Goal: Task Accomplishment & Management: Manage account settings

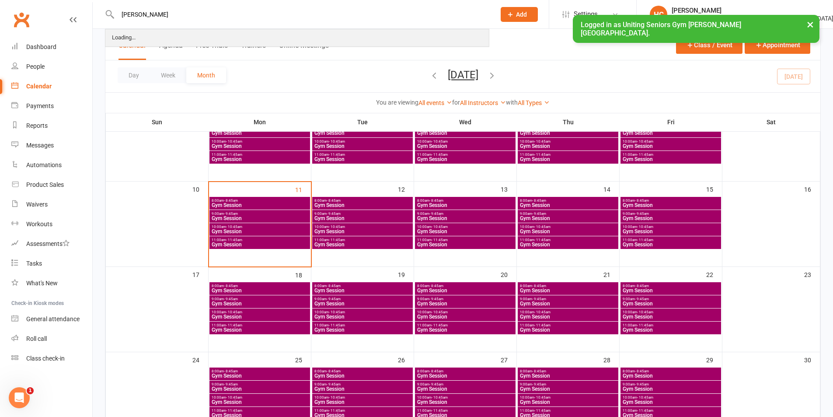
type input "[PERSON_NAME]"
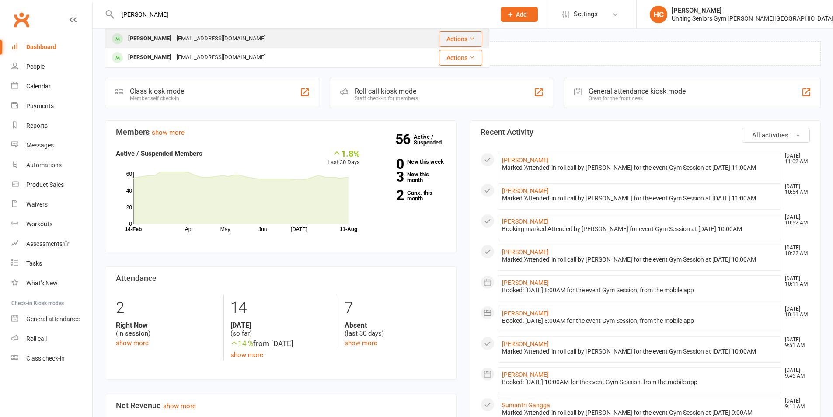
type input "[PERSON_NAME]"
click at [165, 42] on div "[PERSON_NAME]" at bounding box center [150, 38] width 49 height 13
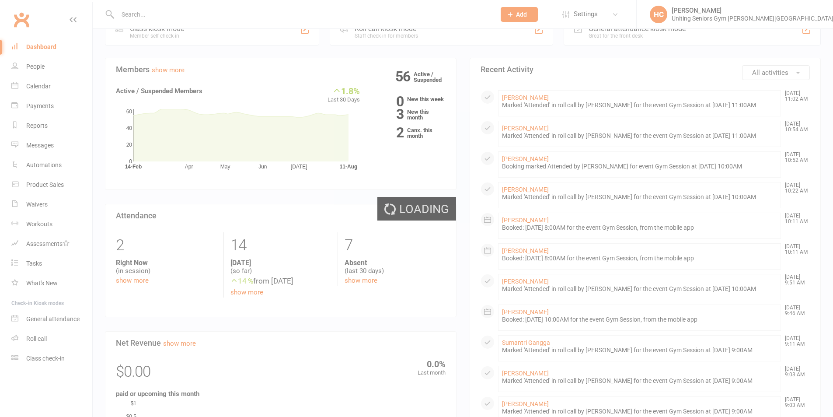
scroll to position [219, 0]
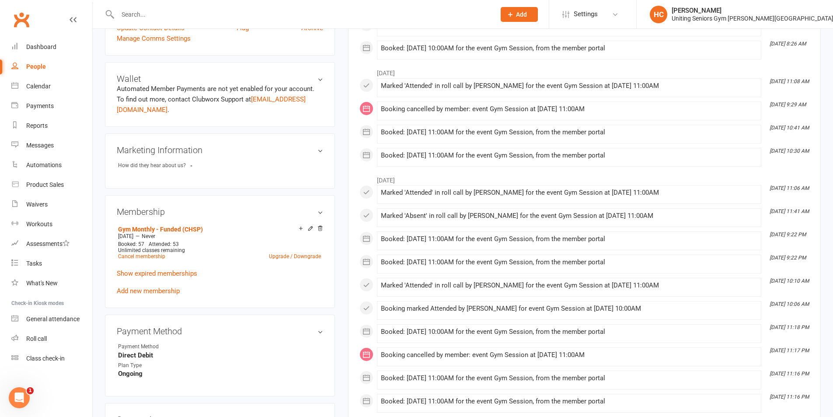
scroll to position [394, 0]
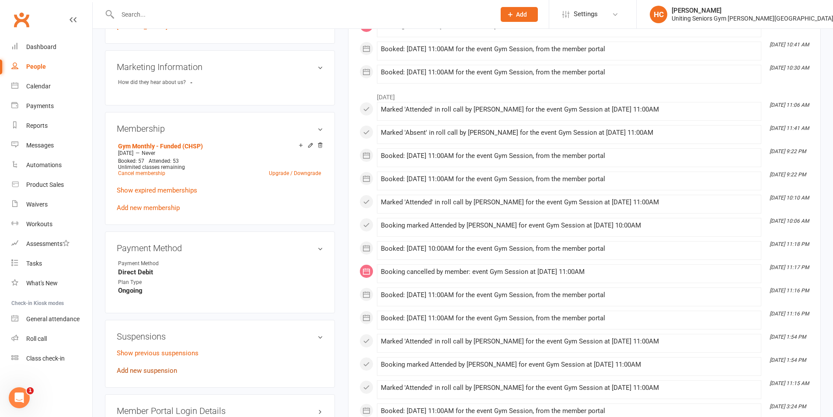
click at [147, 367] on link "Add new suspension" at bounding box center [147, 371] width 60 height 8
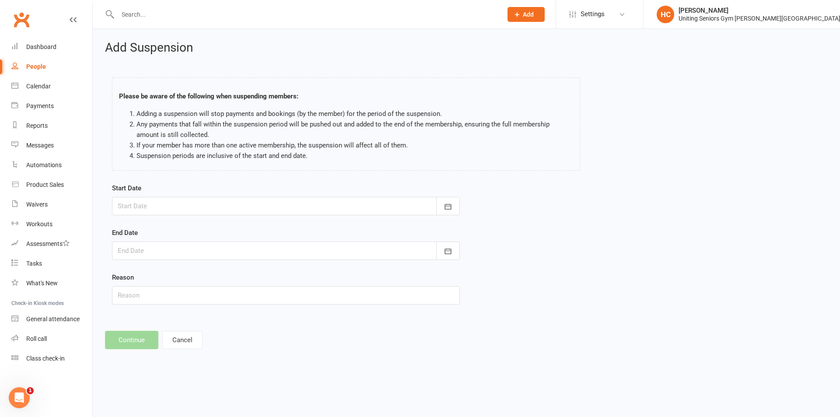
click at [213, 208] on div at bounding box center [286, 206] width 348 height 18
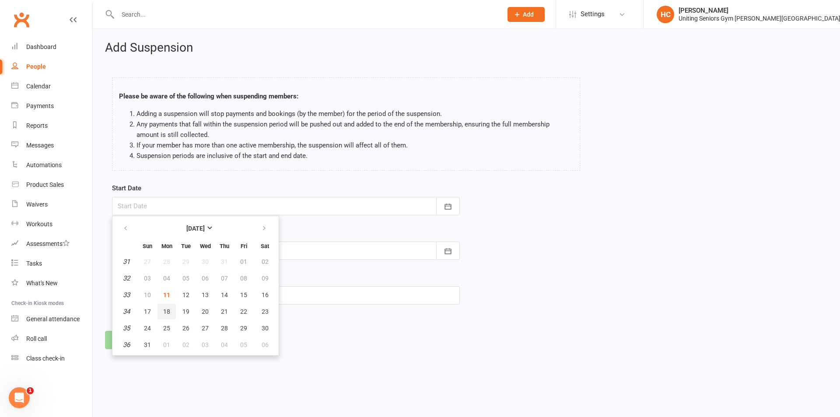
click at [167, 310] on span "18" at bounding box center [166, 311] width 7 height 7
type input "[DATE]"
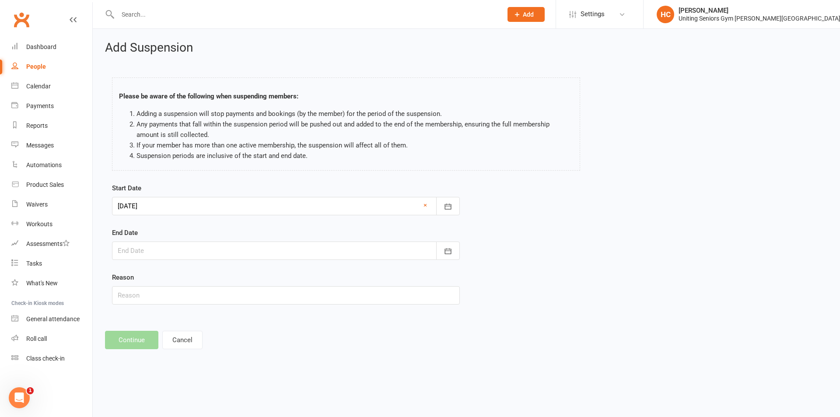
click at [201, 253] on div at bounding box center [286, 250] width 348 height 18
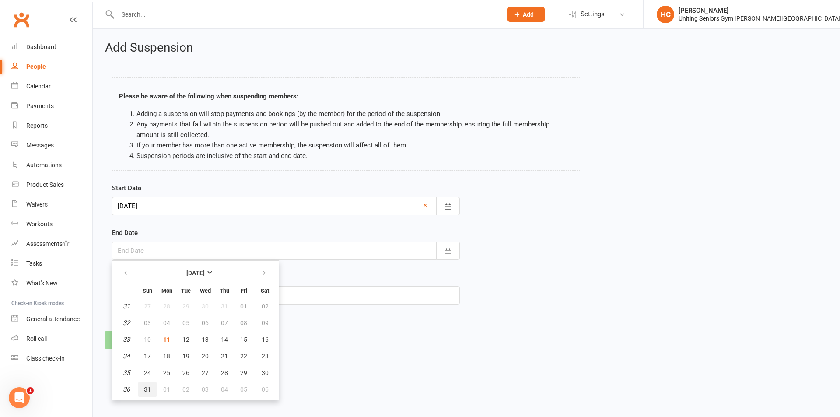
click at [145, 386] on span "31" at bounding box center [147, 389] width 7 height 7
type input "31 Aug 2025"
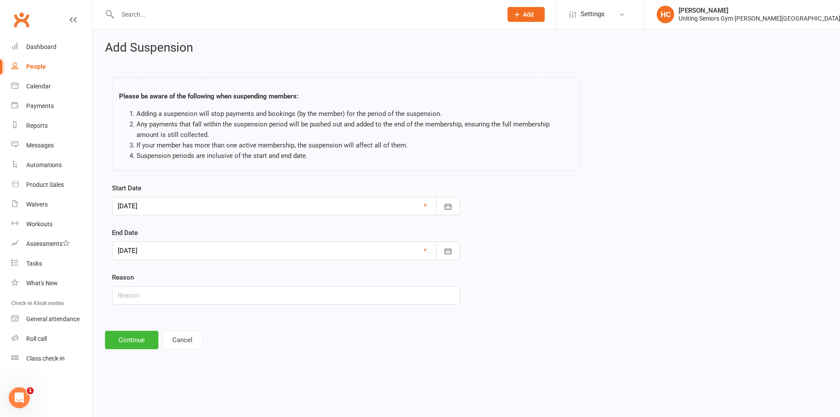
click at [129, 352] on div "Add Suspension Please be aware of the following when suspending members: Adding…" at bounding box center [466, 195] width 747 height 332
click at [141, 292] on input "text" at bounding box center [286, 295] width 348 height 18
click at [119, 320] on div "Add Suspension Please be aware of the following when suspending members: Adding…" at bounding box center [466, 195] width 747 height 332
click at [126, 325] on div "Add Suspension Please be aware of the following when suspending members: Adding…" at bounding box center [466, 195] width 747 height 332
click at [138, 339] on button "Continue" at bounding box center [131, 340] width 53 height 18
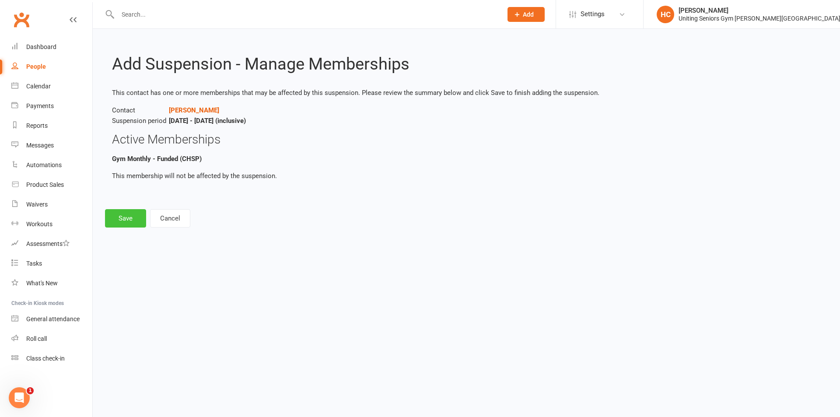
click at [135, 223] on button "Save" at bounding box center [125, 218] width 41 height 18
